Goal: Communication & Community: Answer question/provide support

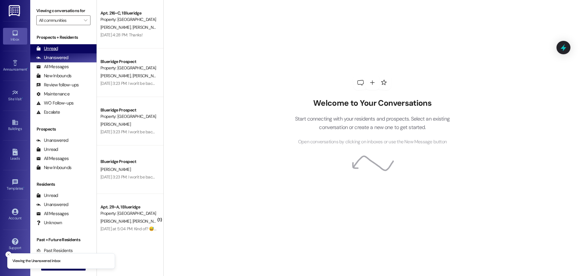
click at [46, 50] on div "Unread" at bounding box center [47, 48] width 22 height 6
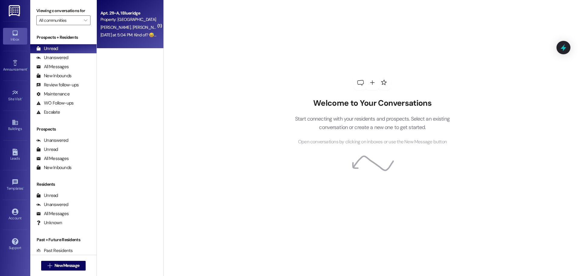
click at [132, 27] on span "[PERSON_NAME]" at bounding box center [148, 26] width 32 height 5
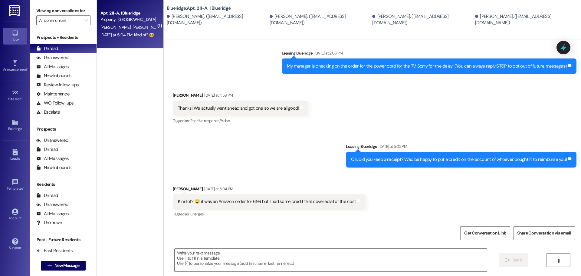
scroll to position [113, 0]
click at [340, 251] on textarea at bounding box center [331, 259] width 312 height 23
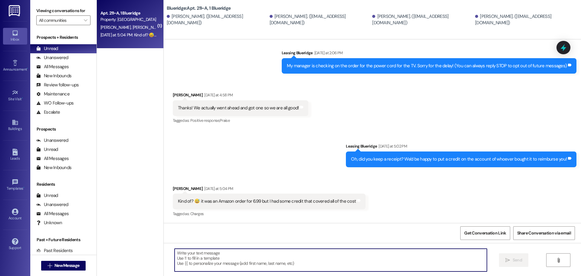
click at [383, 256] on textarea at bounding box center [331, 259] width 312 height 23
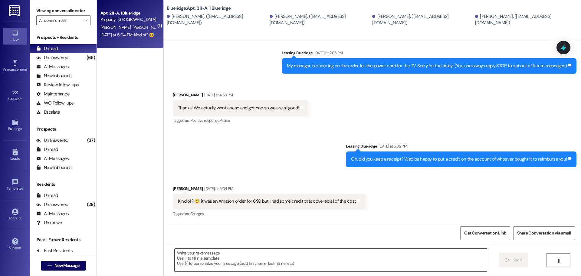
click at [332, 262] on textarea at bounding box center [331, 259] width 312 height 23
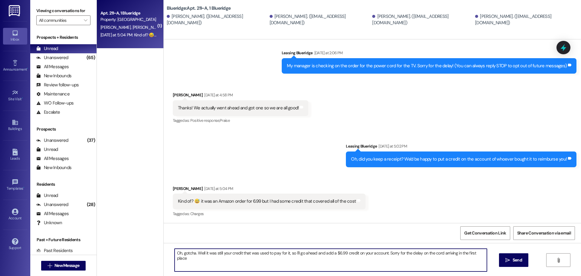
type textarea "Oh, gotcha. Well it was still your credit that was used to pay for it, so I'll …"
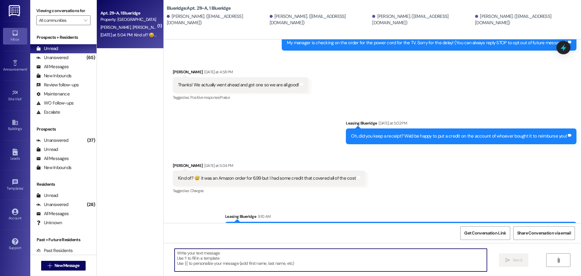
scroll to position [155, 0]
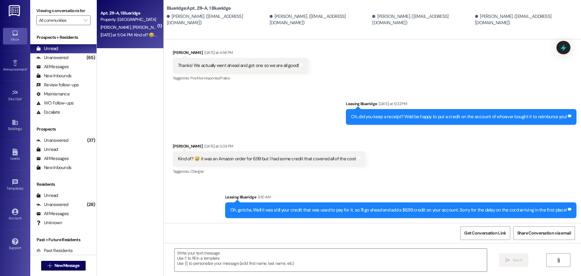
click at [351, 179] on div "Received via SMS Jocelyn Burnside Yesterday at 5:04 PM Kind of? 😅 it was an Ama…" at bounding box center [269, 159] width 202 height 42
click at [70, 57] on div "Unanswered (65)" at bounding box center [63, 57] width 66 height 9
click at [75, 46] on div "Unread (0)" at bounding box center [63, 48] width 66 height 9
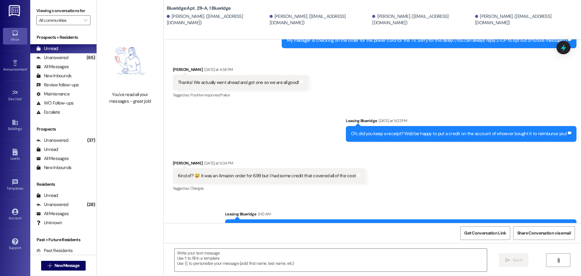
scroll to position [164, 0]
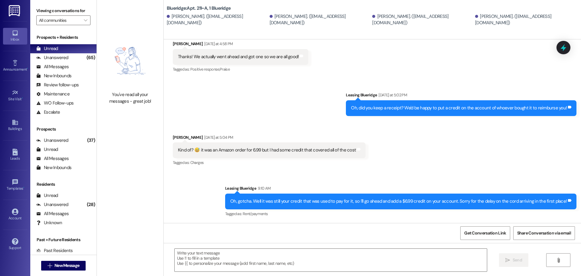
click at [534, 142] on div "Received via SMS Jocelyn Burnside Yesterday at 5:04 PM Kind of? 😅 it was an Ama…" at bounding box center [372, 145] width 417 height 51
click at [527, 139] on div "Received via SMS Jocelyn Burnside Yesterday at 5:04 PM Kind of? 😅 it was an Ama…" at bounding box center [372, 145] width 417 height 51
click at [362, 158] on div "Received via SMS Jocelyn Burnside Yesterday at 5:04 PM Kind of? 😅 it was an Ama…" at bounding box center [269, 150] width 202 height 42
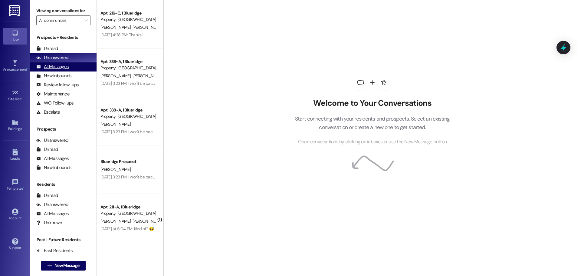
click at [70, 67] on div "All Messages (undefined)" at bounding box center [63, 66] width 66 height 9
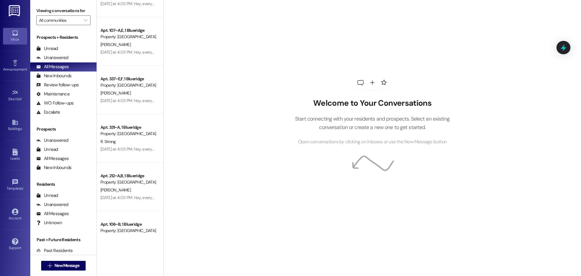
scroll to position [393, 0]
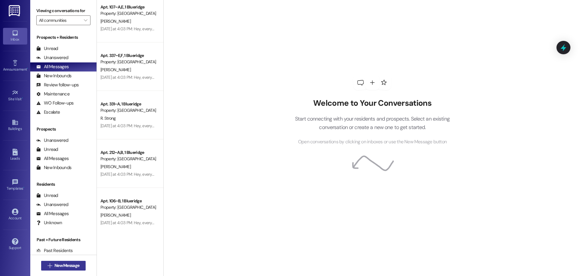
click at [59, 263] on span "New Message" at bounding box center [66, 265] width 25 height 6
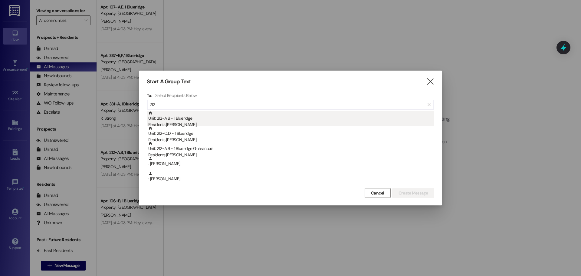
type input "212"
click at [175, 122] on div "Residents: [PERSON_NAME]" at bounding box center [291, 124] width 286 height 6
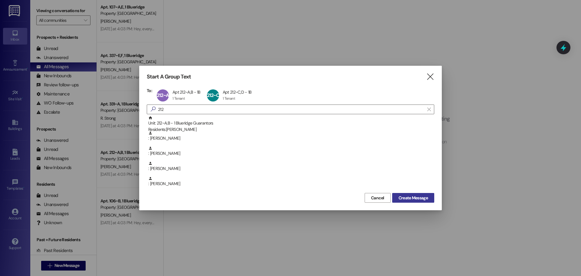
click at [423, 197] on span "Create Message" at bounding box center [412, 197] width 29 height 6
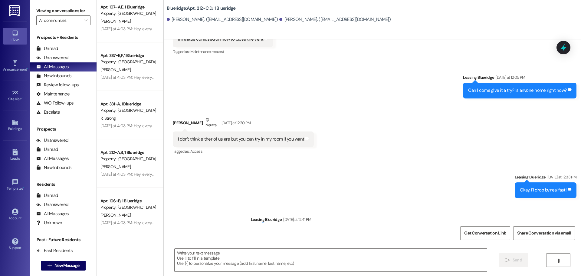
scroll to position [2019, 0]
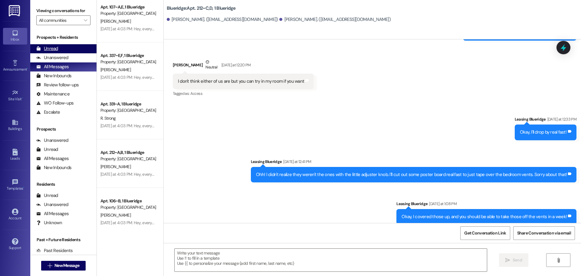
click at [60, 50] on div "Unread (0)" at bounding box center [63, 48] width 66 height 9
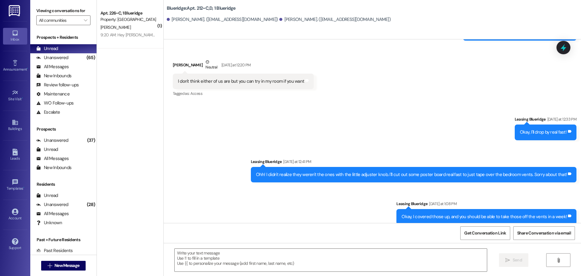
click at [537, 185] on div "Sent via SMS Leasing Blueridge [DATE] at 12:33 PM Okay, I'll drop by real fast!…" at bounding box center [372, 165] width 417 height 126
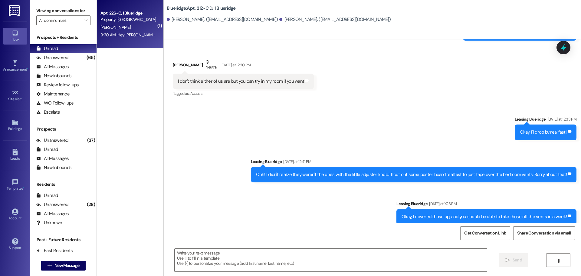
click at [144, 35] on div "9:20 AM: Hey [PERSON_NAME], we were just wondering what should we do about the …" at bounding box center [345, 34] width 491 height 5
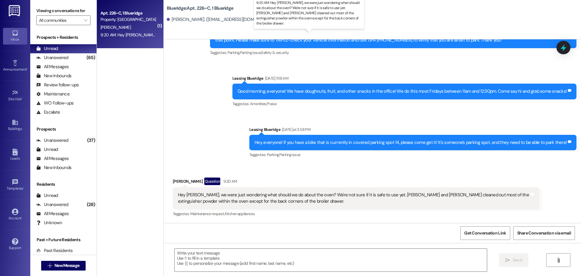
scroll to position [209, 0]
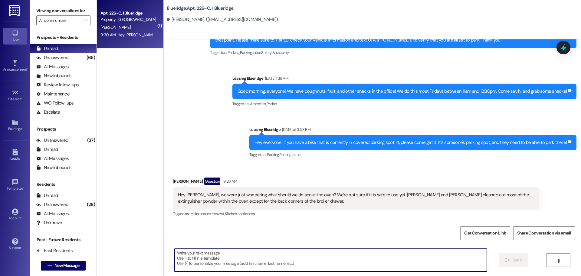
click at [261, 254] on textarea at bounding box center [331, 259] width 312 height 23
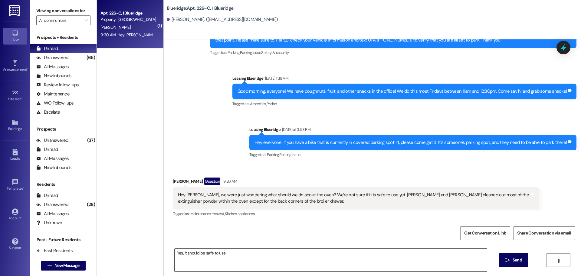
click at [247, 249] on textarea "Yes, it should be safe to use!" at bounding box center [331, 259] width 312 height 23
drag, startPoint x: 377, startPoint y: 254, endPoint x: 380, endPoint y: 253, distance: 3.4
click at [377, 254] on textarea "Yes, it should be safe to use as soon as all the powder is cleaned up" at bounding box center [331, 259] width 312 height 23
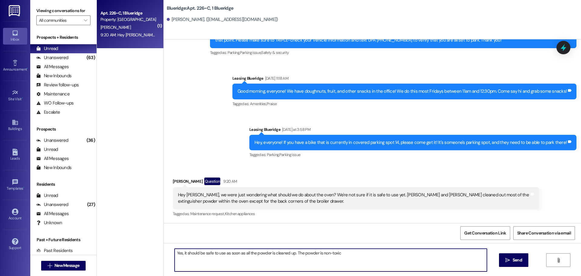
click at [379, 253] on textarea "Yes, it should be safe to use as soon as all the powder is cleaned up. The powd…" at bounding box center [331, 259] width 312 height 23
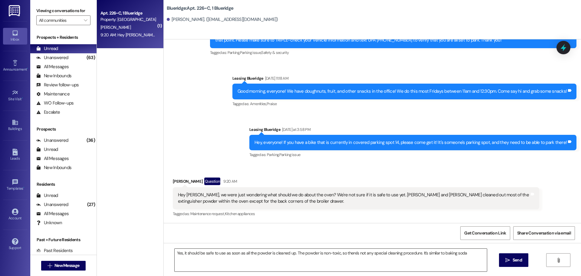
click at [467, 258] on textarea "Yes, it should be safe to use as soon as all the powder is cleaned up. The powd…" at bounding box center [331, 259] width 312 height 23
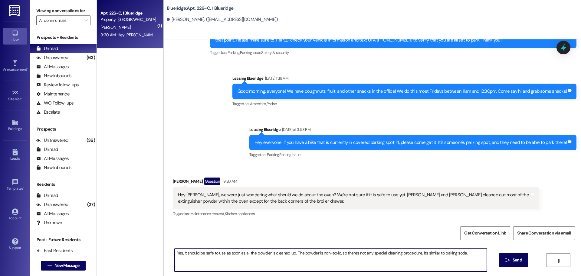
click at [472, 263] on textarea "Yes, it should be safe to use as soon as all the powder is cleaned up. The powd…" at bounding box center [331, 259] width 312 height 23
click at [460, 253] on textarea "Yes, it should be safe to use as soon as all the powder is cleaned up. The powd…" at bounding box center [331, 259] width 312 height 23
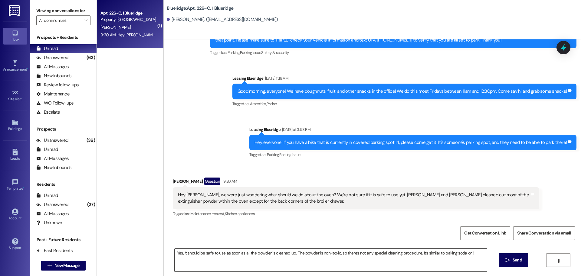
click at [465, 253] on textarea "Yes, it should be safe to use as soon as all the powder is cleaned up. The powd…" at bounding box center [331, 259] width 312 height 23
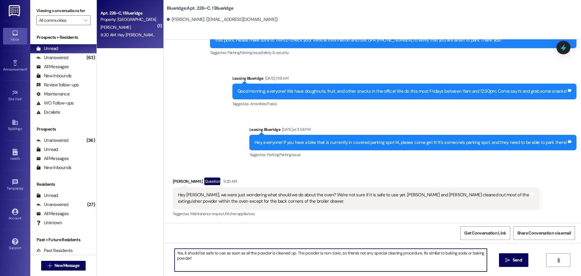
type textarea "Yes, it should be safe to use as soon as all the powder is cleaned up. The powd…"
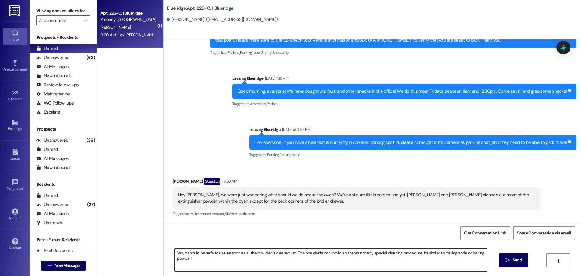
click at [325, 261] on textarea "Yes, it should be safe to use as soon as all the powder is cleaned up. The powd…" at bounding box center [331, 259] width 312 height 23
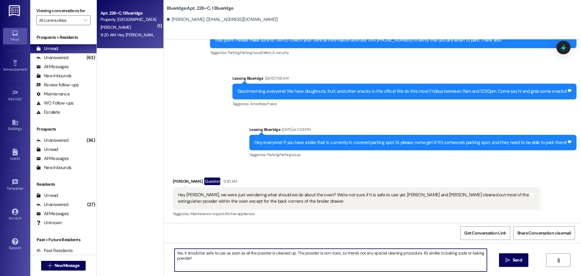
click at [337, 270] on textarea "Yes, it should be safe to use as soon as all the powder is cleaned up. The powd…" at bounding box center [331, 259] width 312 height 23
click at [312, 264] on textarea "Yes, it should be safe to use as soon as all the powder is cleaned up. The powd…" at bounding box center [331, 259] width 312 height 23
click at [514, 263] on span "Send" at bounding box center [516, 259] width 9 height 6
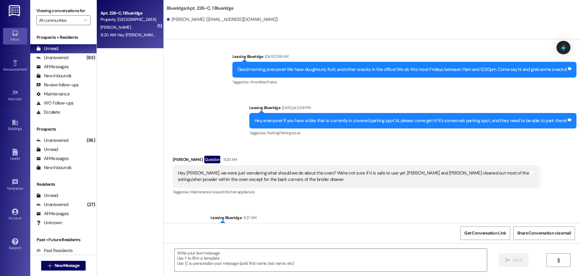
scroll to position [251, 0]
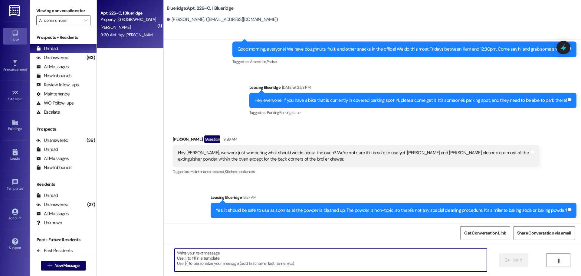
click at [399, 253] on textarea at bounding box center [331, 259] width 312 height 23
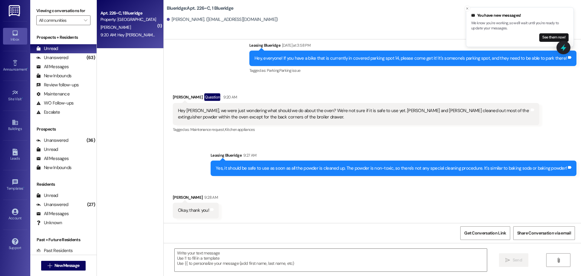
scroll to position [294, 0]
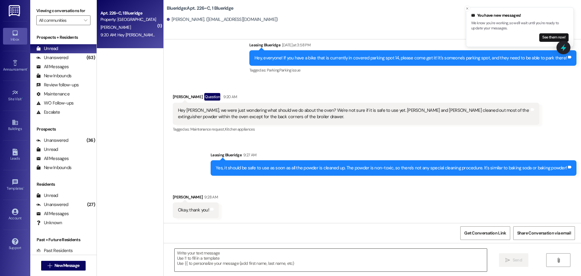
drag, startPoint x: 263, startPoint y: 259, endPoint x: 260, endPoint y: 261, distance: 3.3
click at [263, 259] on textarea at bounding box center [331, 259] width 312 height 23
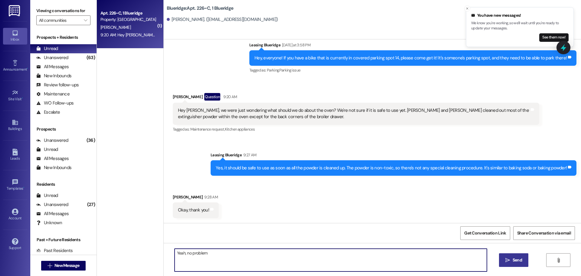
type textarea "Yeah, no problem !"
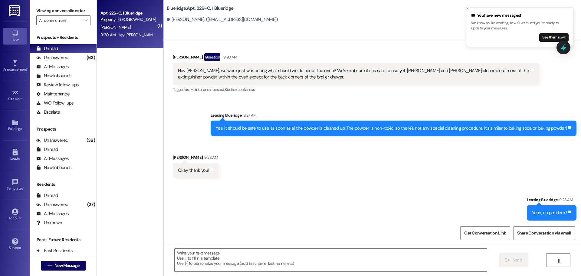
scroll to position [336, 0]
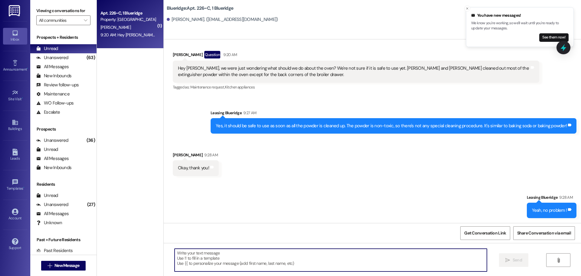
click at [224, 184] on div "Sent via SMS Leasing Blueridge 9:28 AM Yeah, no problem ! Tags and notes" at bounding box center [372, 201] width 417 height 42
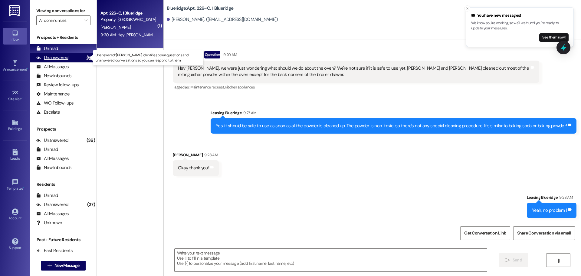
click at [85, 56] on div "(63)" at bounding box center [90, 57] width 11 height 9
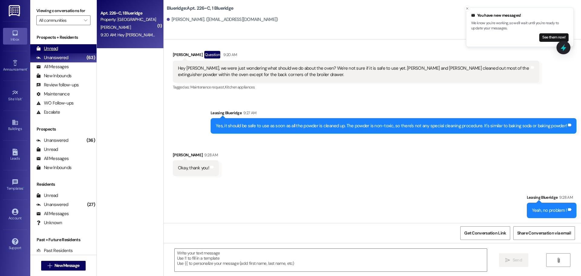
click at [77, 50] on div "Unread (0)" at bounding box center [63, 48] width 66 height 9
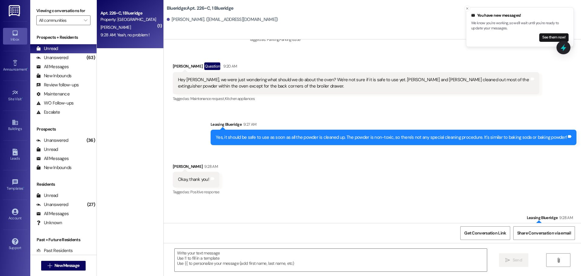
scroll to position [345, 0]
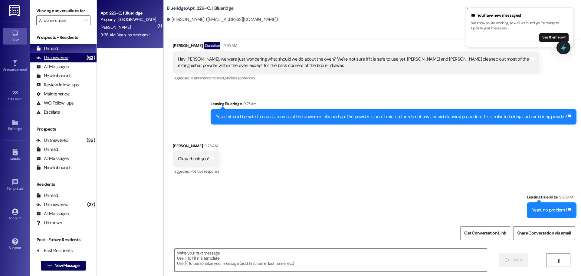
click at [64, 60] on div "Unanswered" at bounding box center [52, 57] width 32 height 6
click at [69, 52] on div "Unread (0)" at bounding box center [63, 48] width 66 height 9
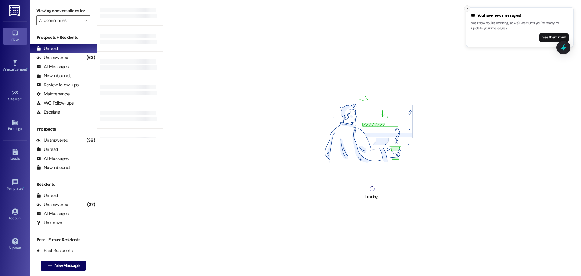
click at [467, 6] on button "Close toast" at bounding box center [467, 8] width 6 height 6
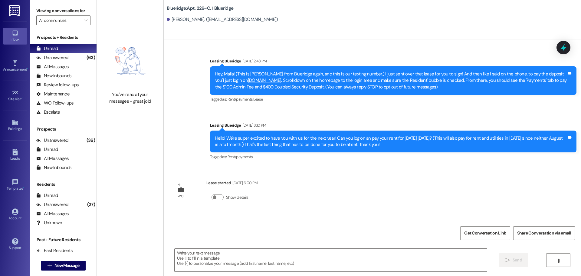
scroll to position [302, 0]
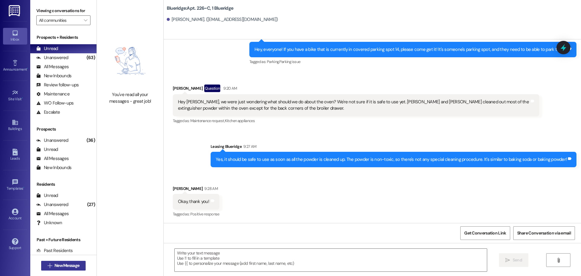
click at [69, 264] on span "New Message" at bounding box center [66, 265] width 25 height 6
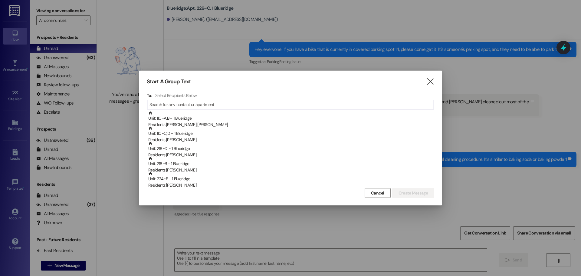
type input "j"
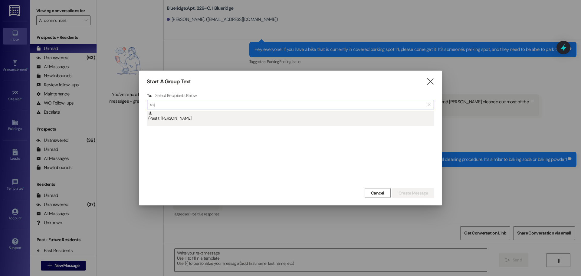
type input "kaj"
click at [193, 117] on div "(Past) : [PERSON_NAME]" at bounding box center [291, 116] width 286 height 11
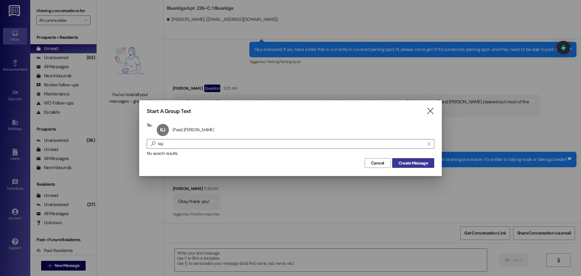
click at [417, 162] on span "Create Message" at bounding box center [412, 163] width 29 height 6
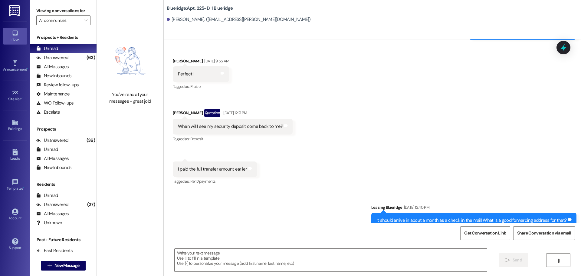
scroll to position [26508, 0]
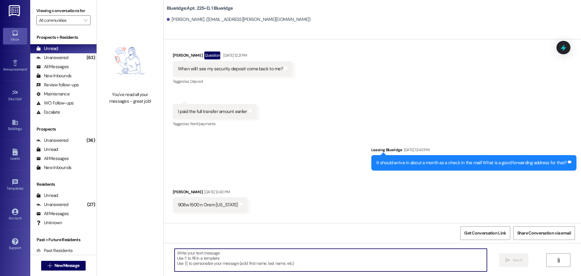
click at [332, 255] on textarea at bounding box center [331, 259] width 312 height 23
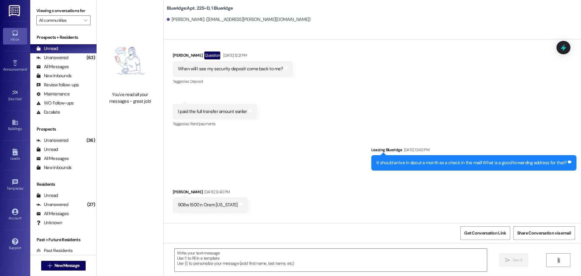
click at [247, 133] on div "Sent via SMS Leasing Blueridge [DATE] 12:40 PM It should arrive in about a mont…" at bounding box center [372, 154] width 417 height 42
click at [510, 176] on div "Sent via SMS Leasing Blueridge [DATE] 12:40 PM Hi [PERSON_NAME]! This is [PERSO…" at bounding box center [372, 130] width 417 height 183
click at [67, 265] on span "New Message" at bounding box center [66, 265] width 25 height 6
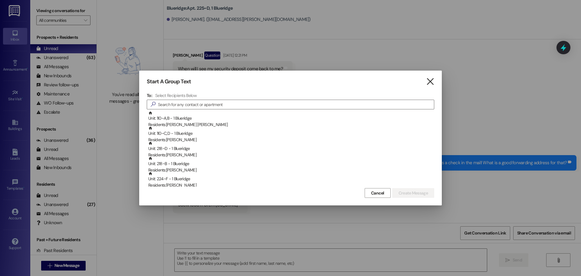
click at [432, 82] on icon "" at bounding box center [430, 81] width 8 height 6
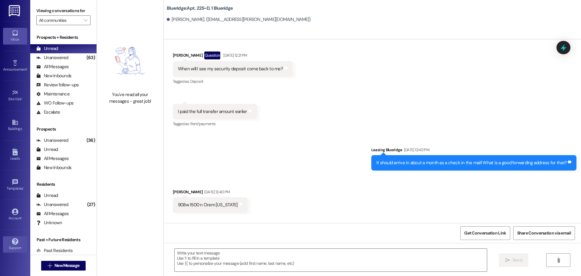
click at [15, 247] on div "Support" at bounding box center [15, 247] width 30 height 6
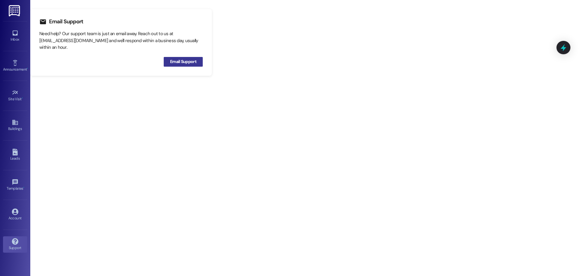
click at [192, 60] on span "Email Support" at bounding box center [183, 61] width 26 height 6
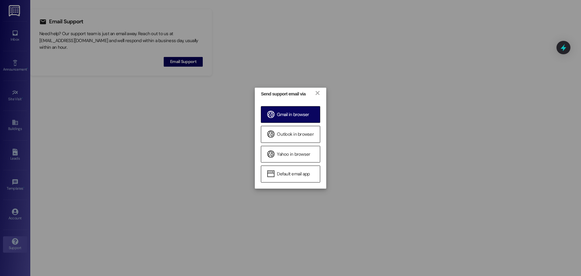
click at [275, 114] on div "Gmail in browser" at bounding box center [290, 114] width 59 height 17
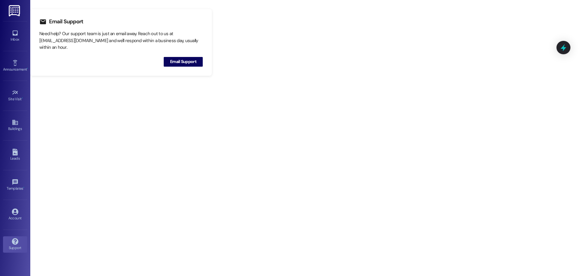
click at [13, 246] on div "Support" at bounding box center [15, 247] width 30 height 6
click at [187, 60] on span "Email Support" at bounding box center [183, 61] width 26 height 6
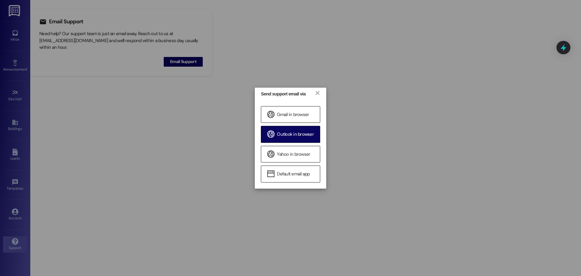
click at [282, 133] on span "Outlook in browser" at bounding box center [295, 134] width 37 height 6
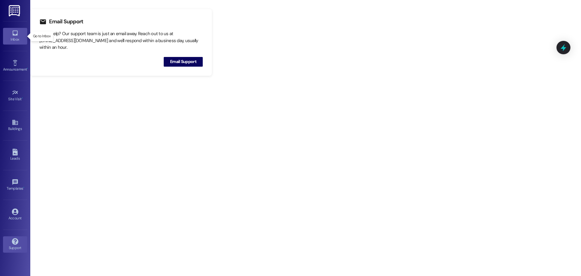
click at [10, 41] on div "Inbox" at bounding box center [15, 39] width 30 height 6
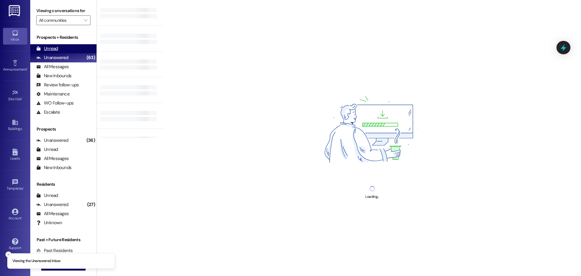
click at [49, 51] on div "Unread" at bounding box center [47, 48] width 22 height 6
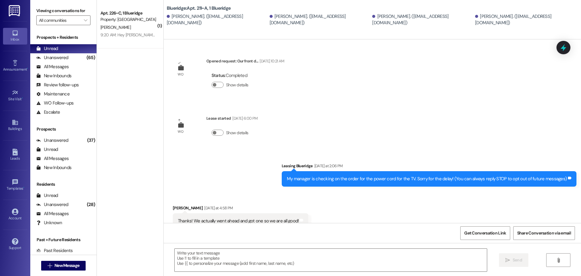
scroll to position [164, 0]
